Goal: Find specific page/section: Find specific page/section

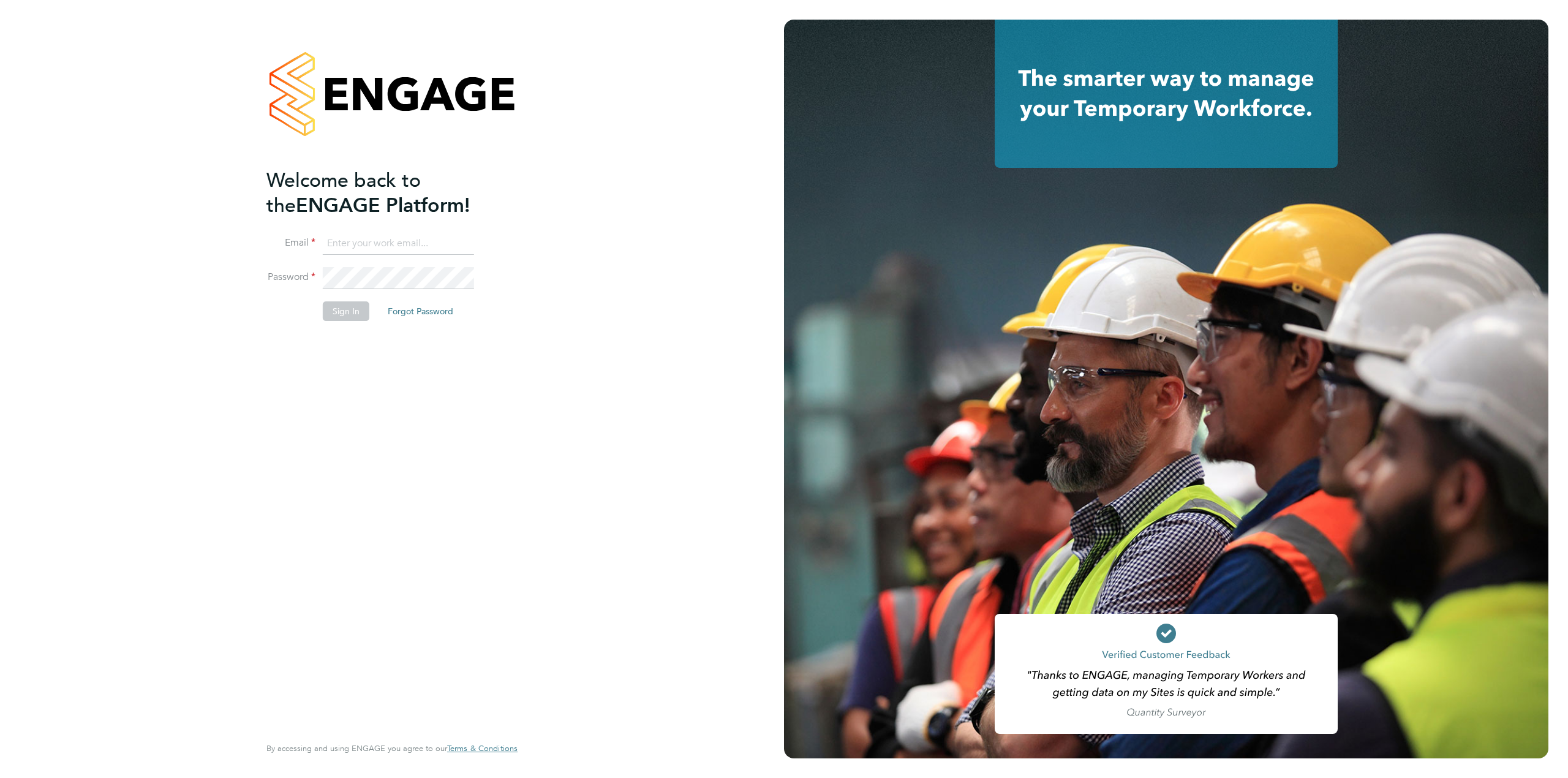
type input "[PERSON_NAME][EMAIL_ADDRESS][PERSON_NAME][DOMAIN_NAME]"
click at [346, 313] on button "Sign In" at bounding box center [345, 311] width 46 height 19
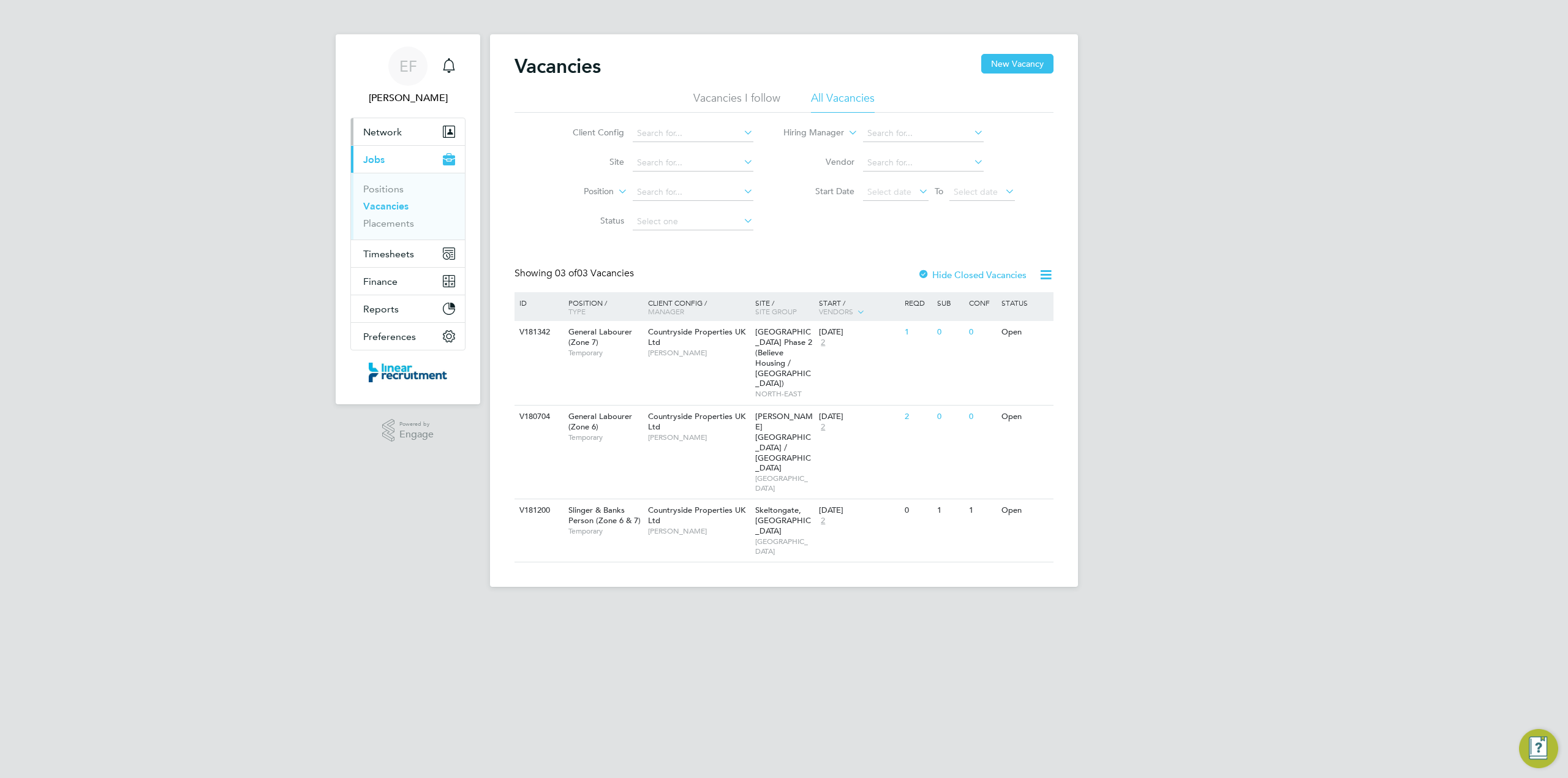
click at [385, 135] on span "Network" at bounding box center [383, 131] width 39 height 11
click at [373, 180] on link "Sites" at bounding box center [374, 178] width 21 height 11
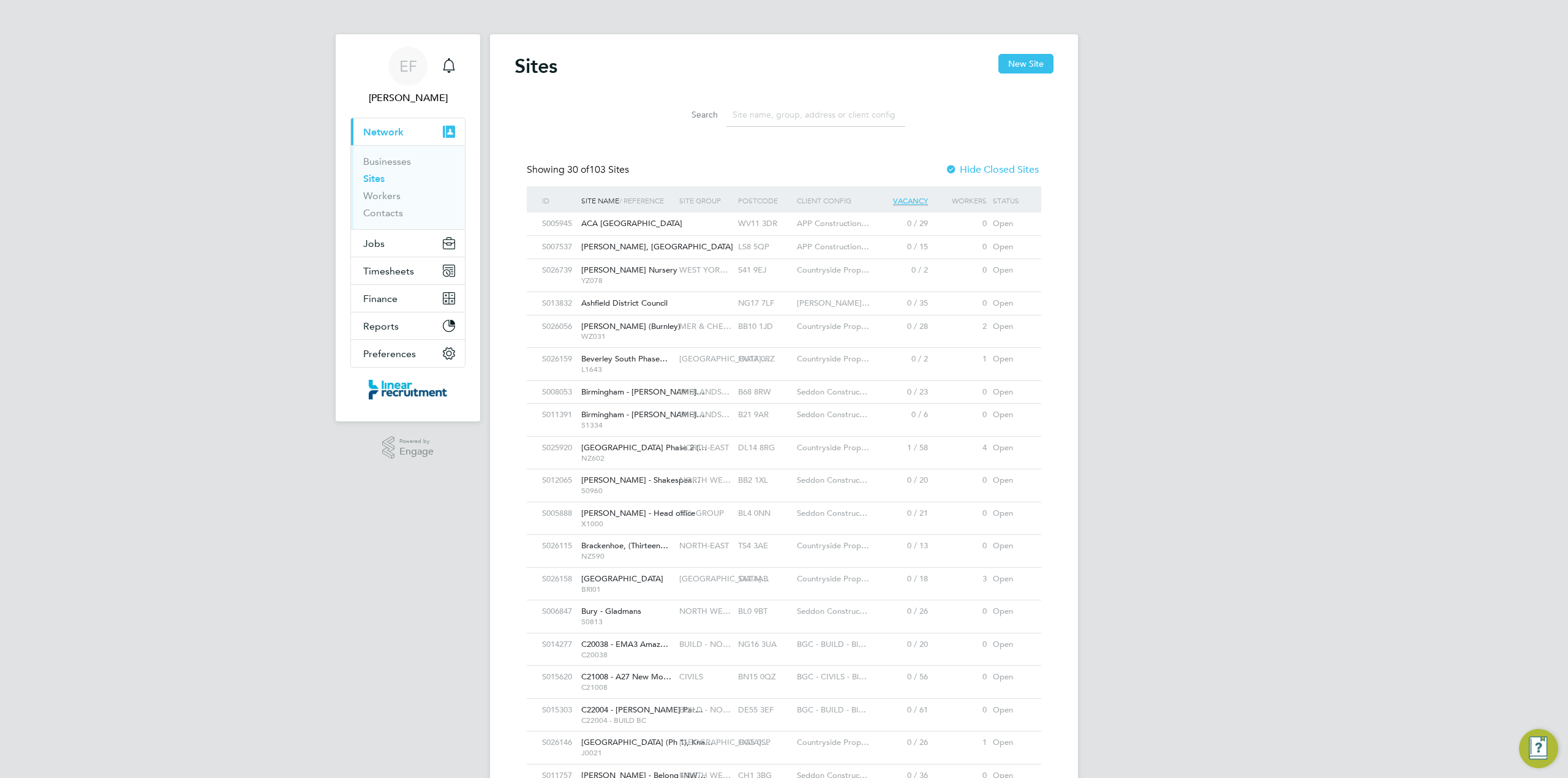
click at [762, 115] on input at bounding box center [816, 115] width 179 height 24
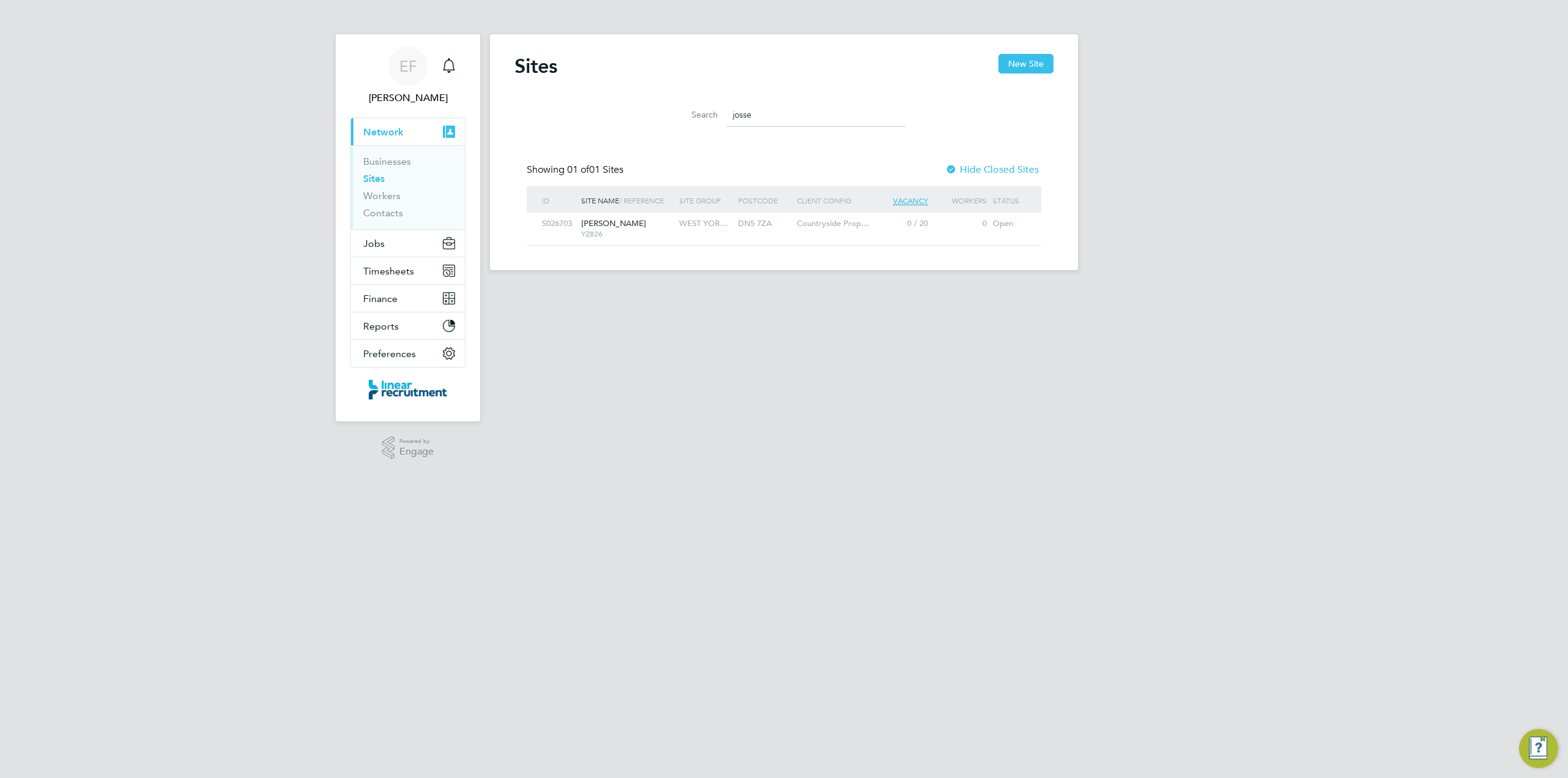
drag, startPoint x: 755, startPoint y: 114, endPoint x: 621, endPoint y: 99, distance: 134.8
click at [621, 99] on div "Search josse" at bounding box center [784, 111] width 539 height 42
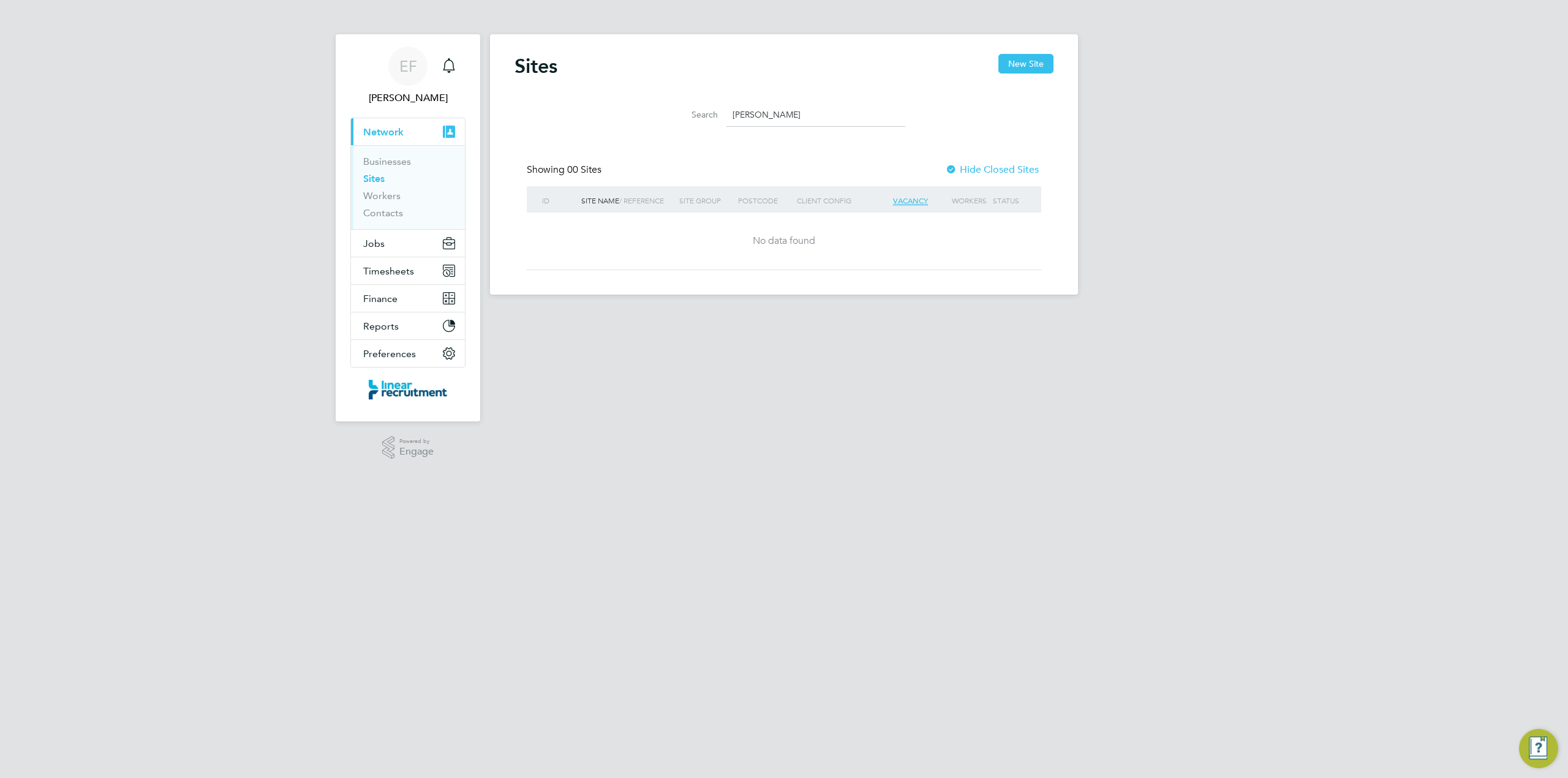
type input "brim"
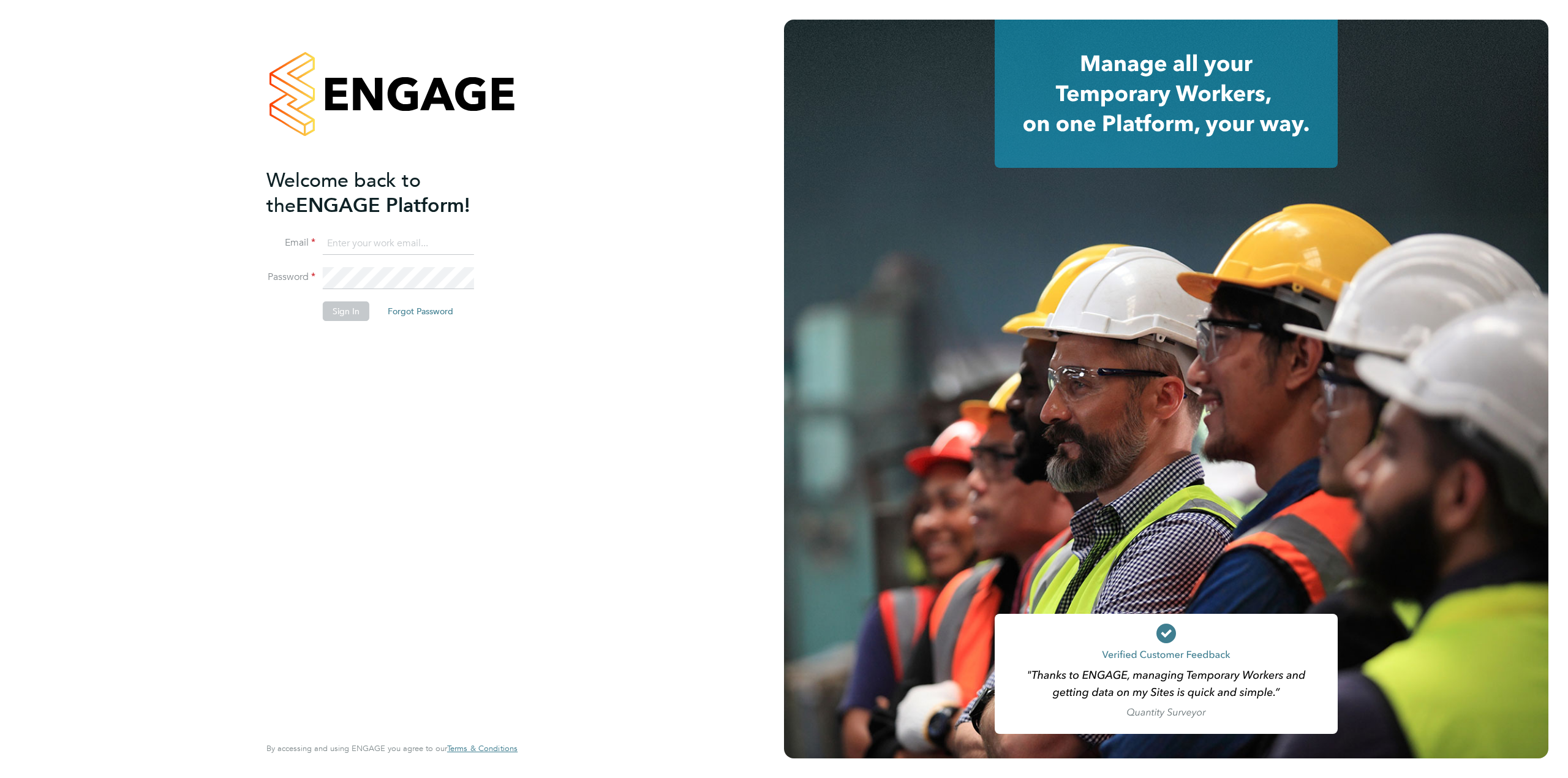
type input "Emma.fitzgibbons@linearrecruitment.co.uk"
click at [347, 314] on button "Sign In" at bounding box center [345, 311] width 46 height 19
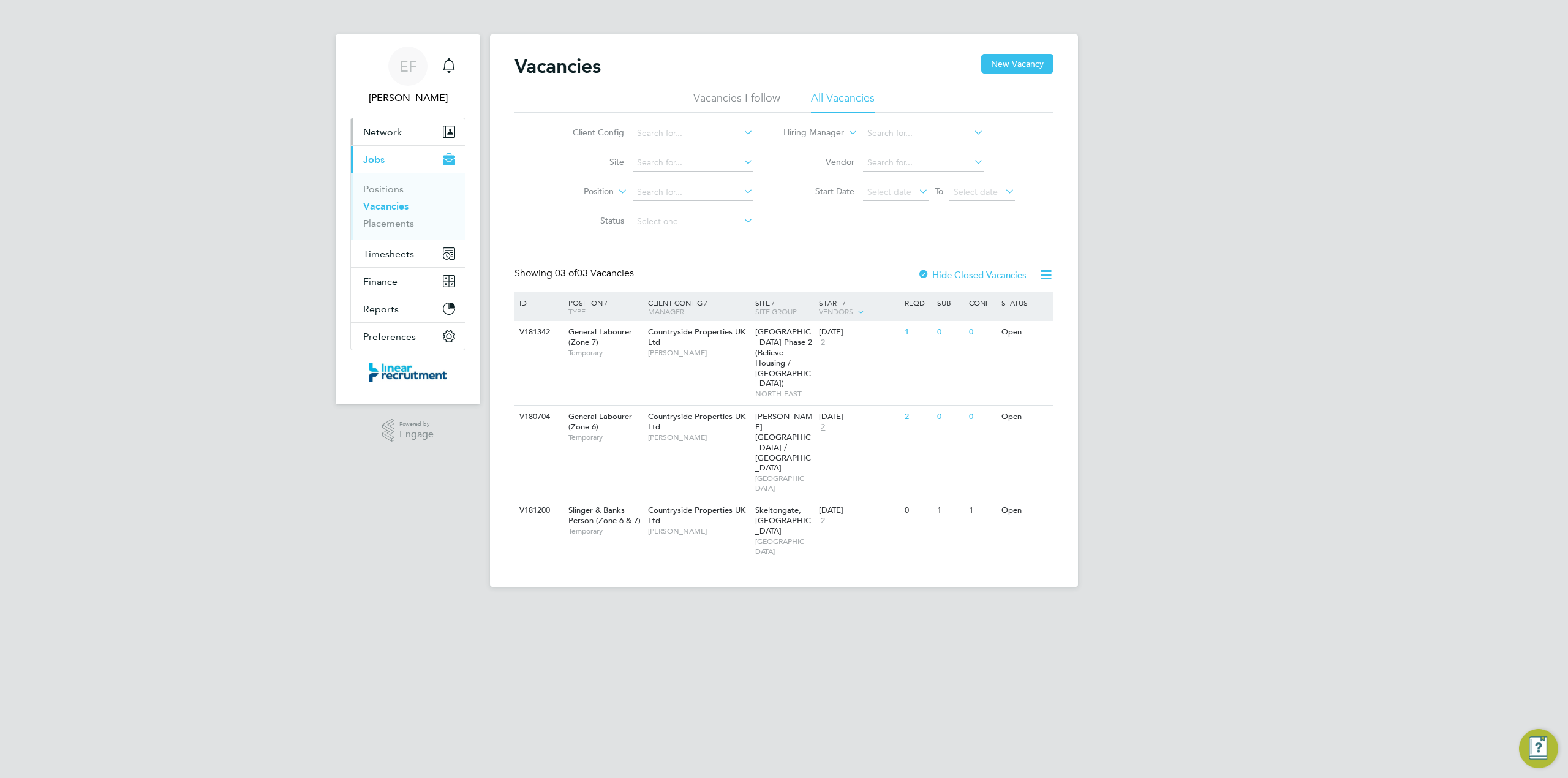
click at [382, 130] on span "Network" at bounding box center [383, 131] width 39 height 11
click at [378, 178] on link "Sites" at bounding box center [374, 178] width 21 height 11
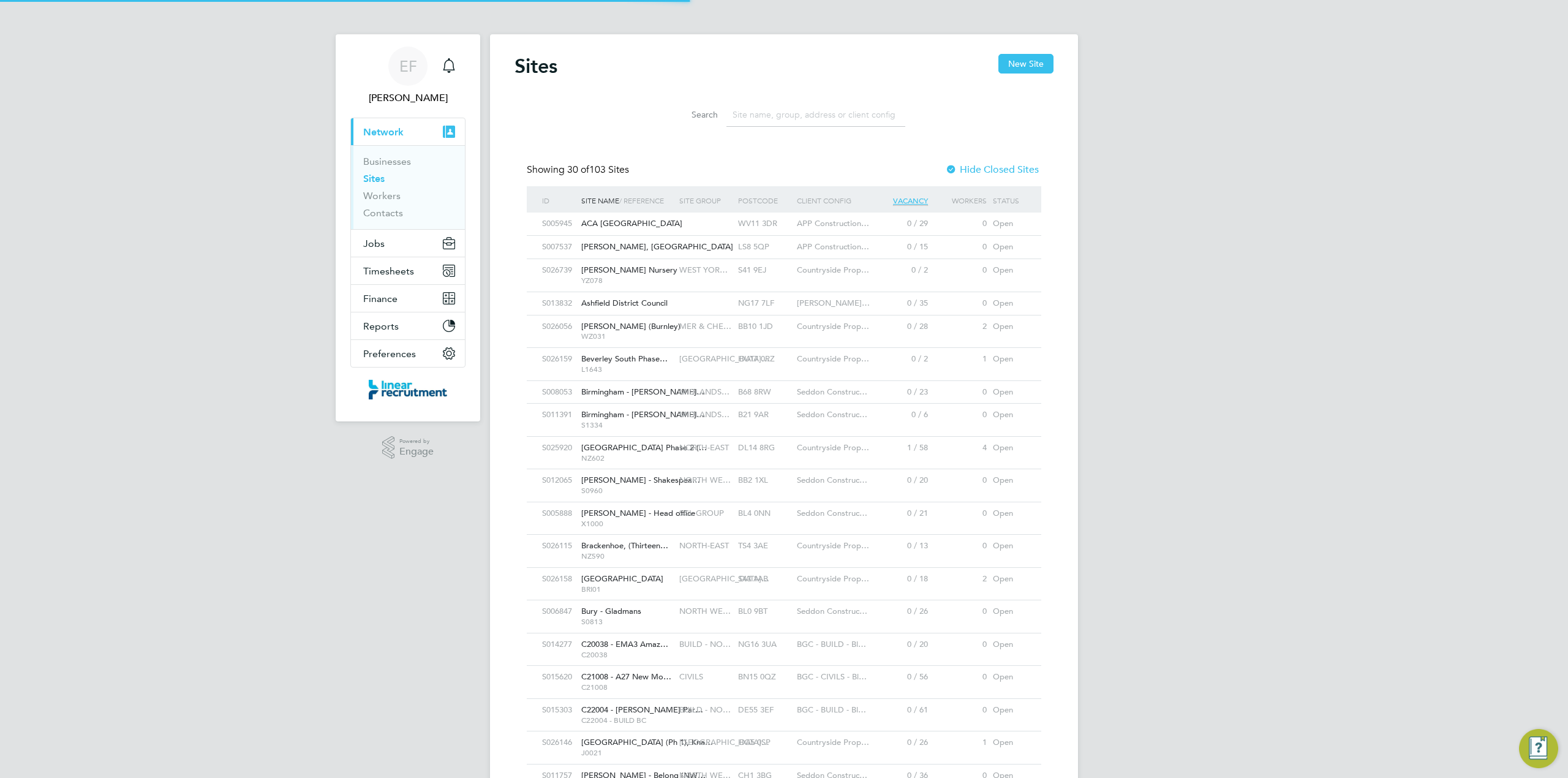
click at [750, 114] on input at bounding box center [816, 115] width 179 height 24
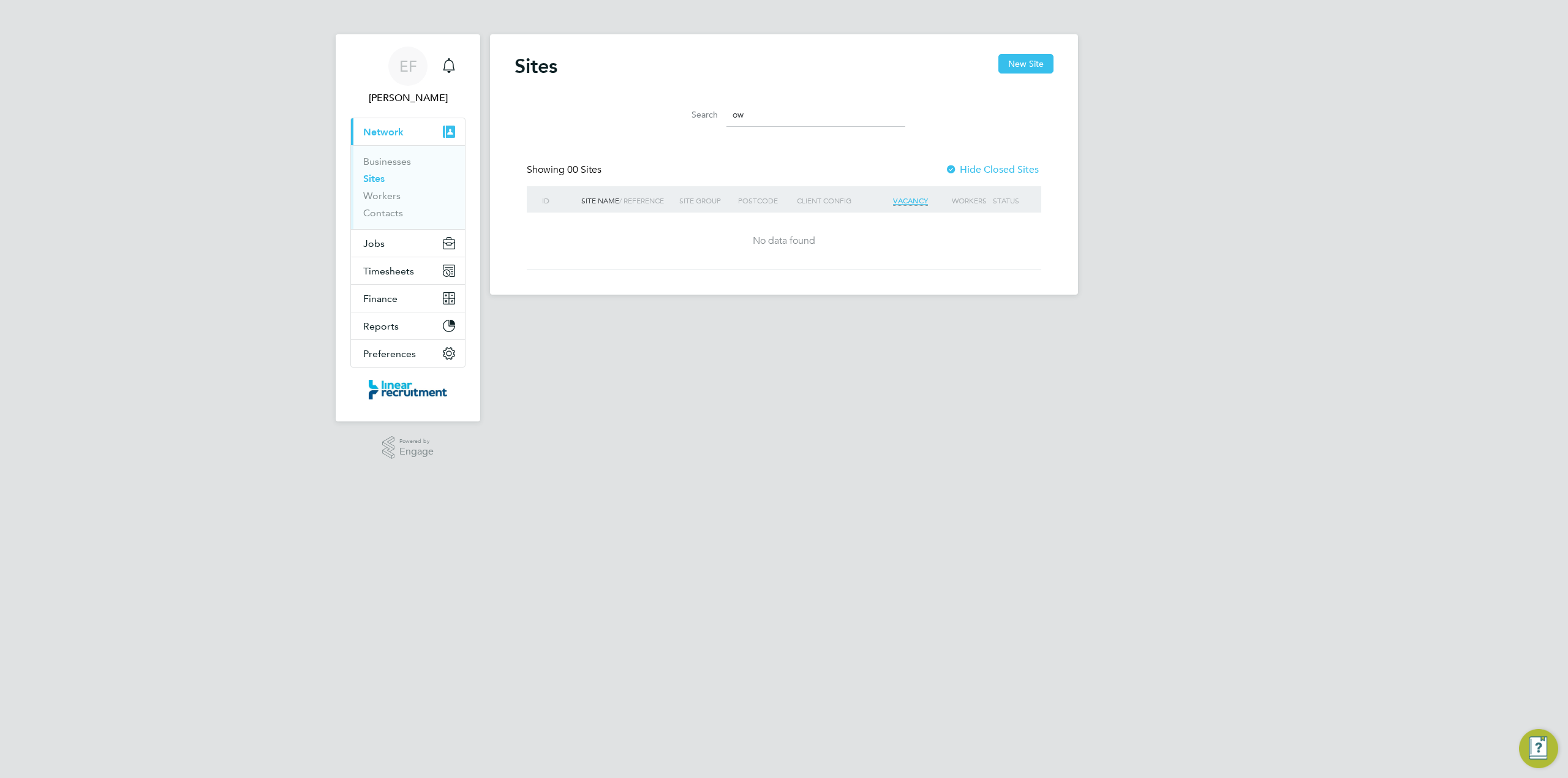
type input "o"
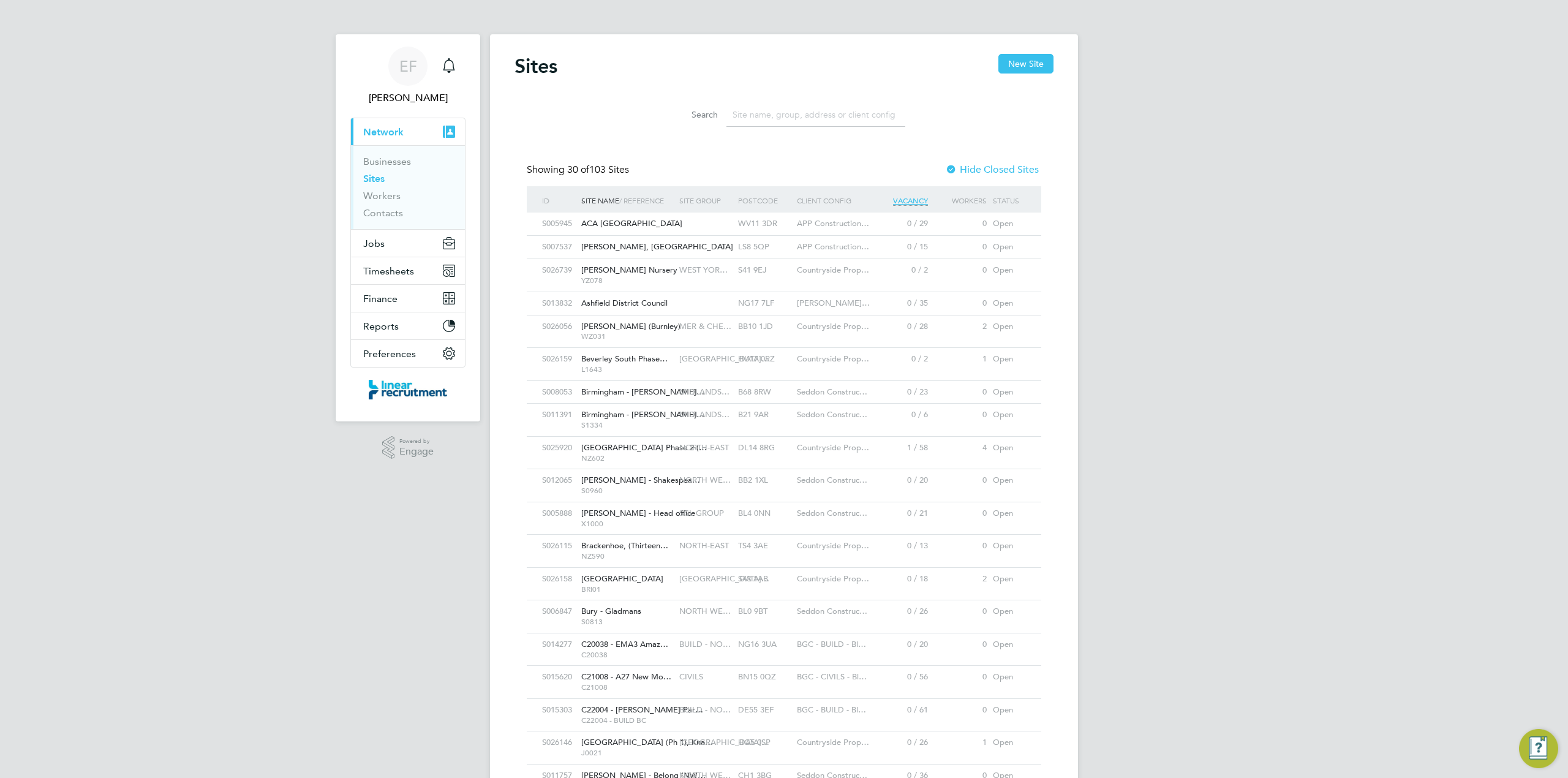
click at [742, 117] on input at bounding box center [816, 115] width 179 height 24
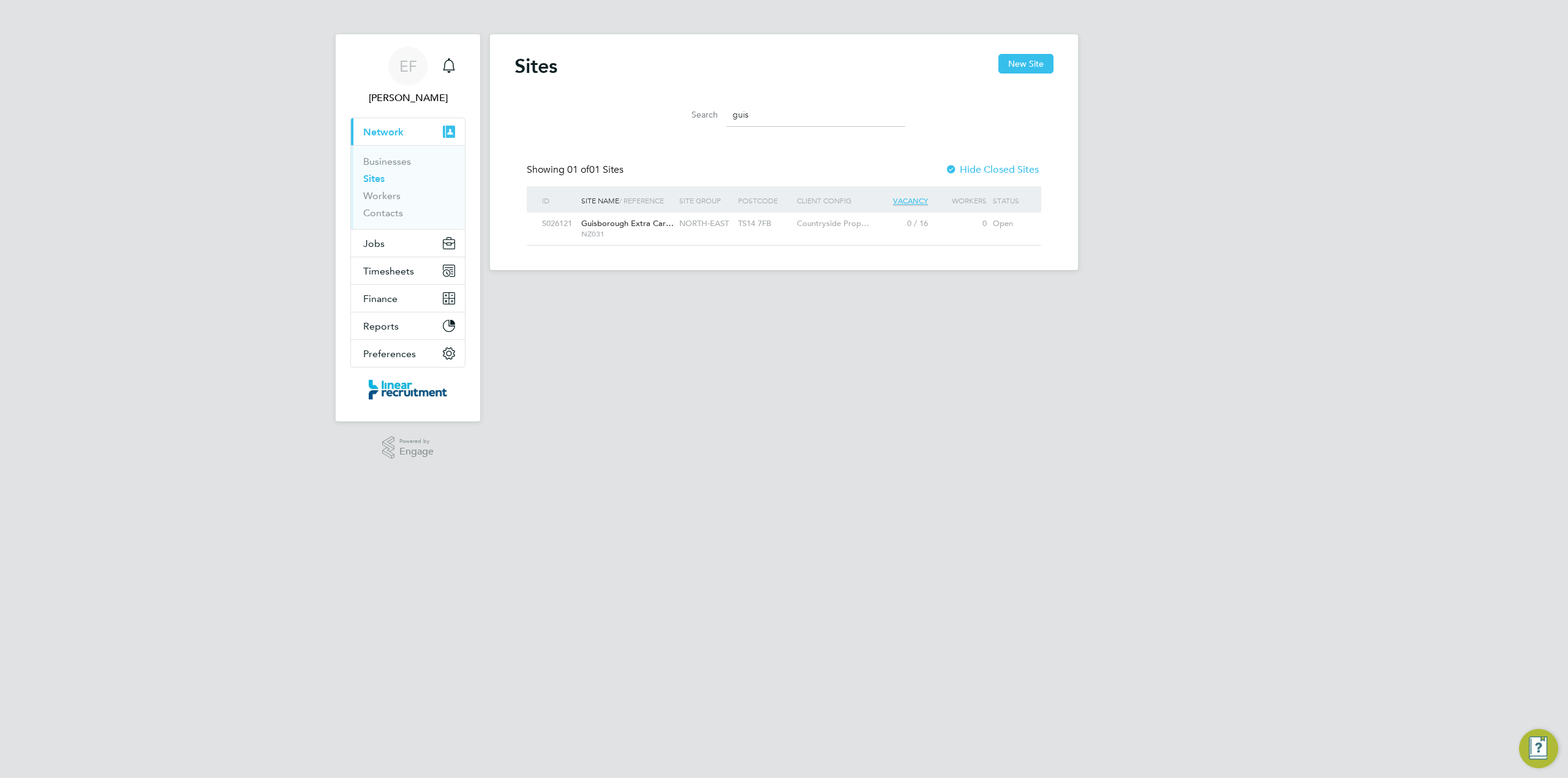
type input "guis"
click at [606, 226] on span "Guisborough Extra Car…" at bounding box center [628, 223] width 93 height 11
